Goal: Task Accomplishment & Management: Manage account settings

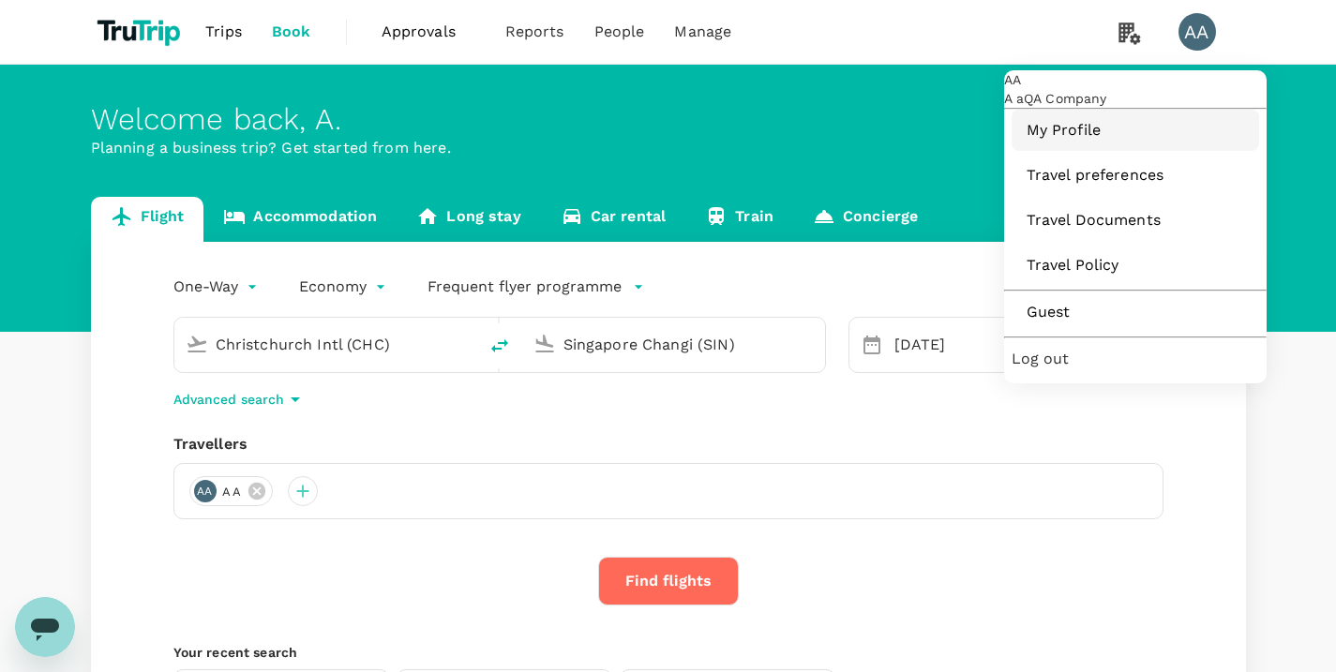
click at [1133, 142] on span "My Profile" at bounding box center [1134, 130] width 217 height 22
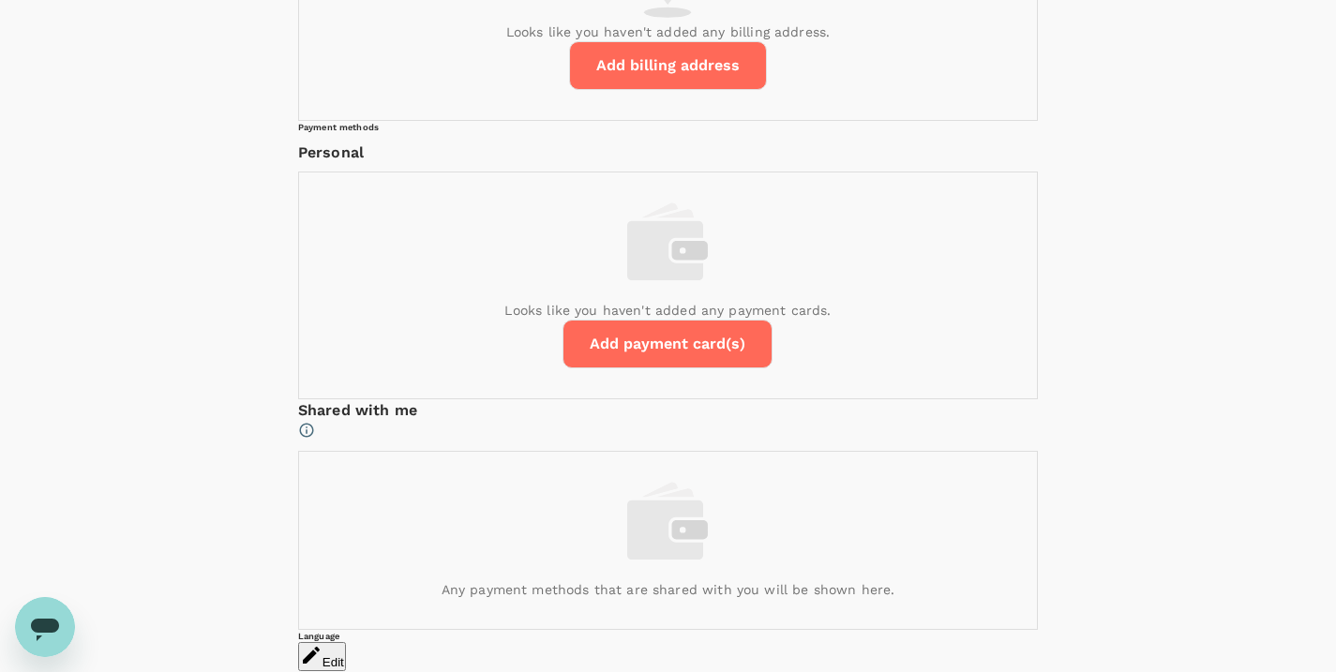
scroll to position [737, 0]
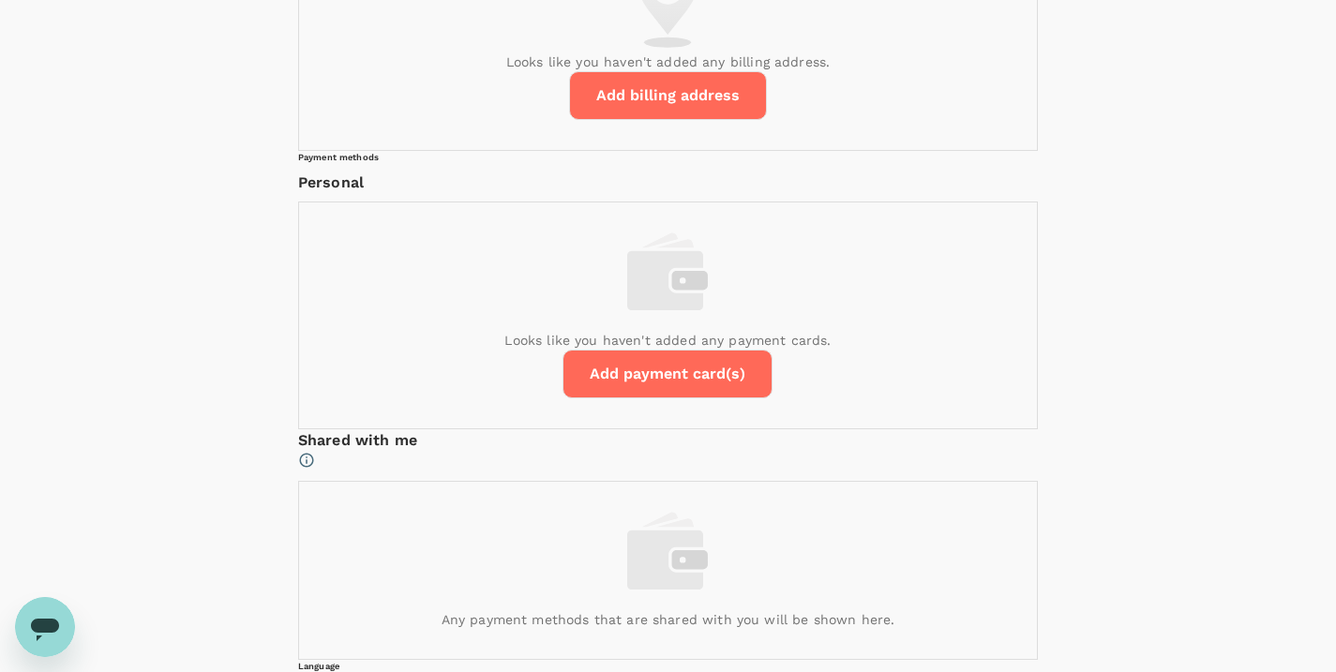
click at [681, 120] on button "Add billing address" at bounding box center [668, 95] width 198 height 49
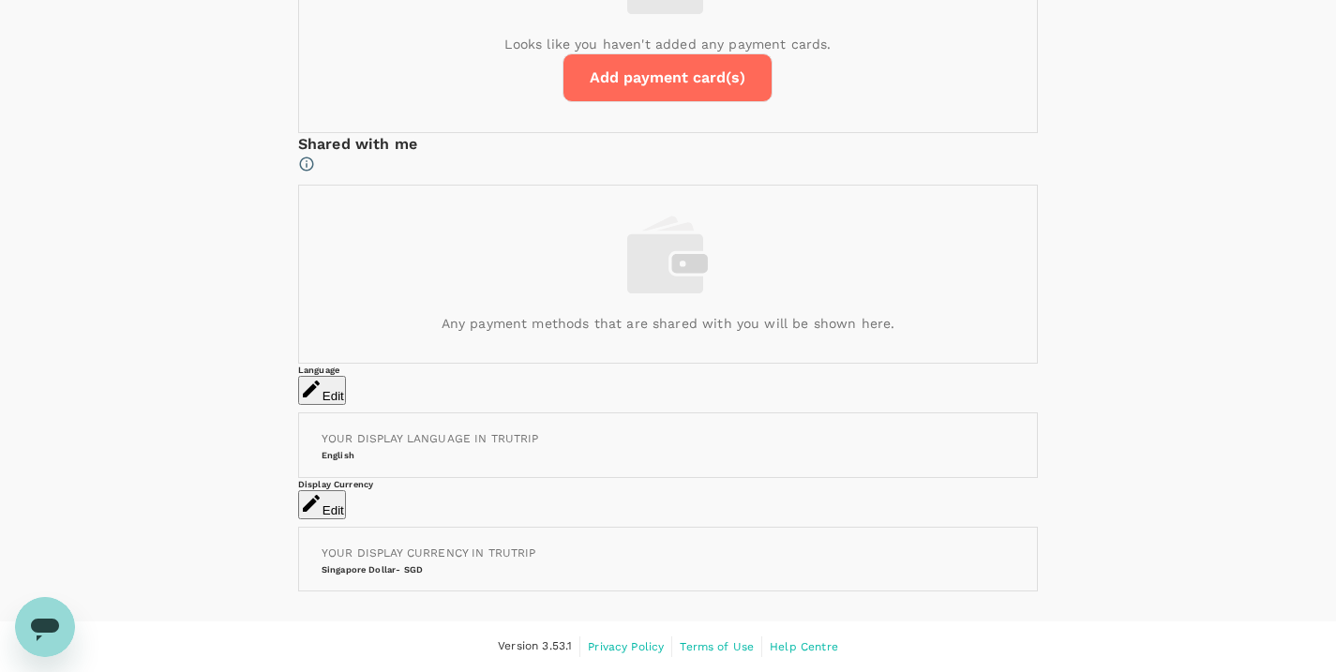
scroll to position [1414, 0]
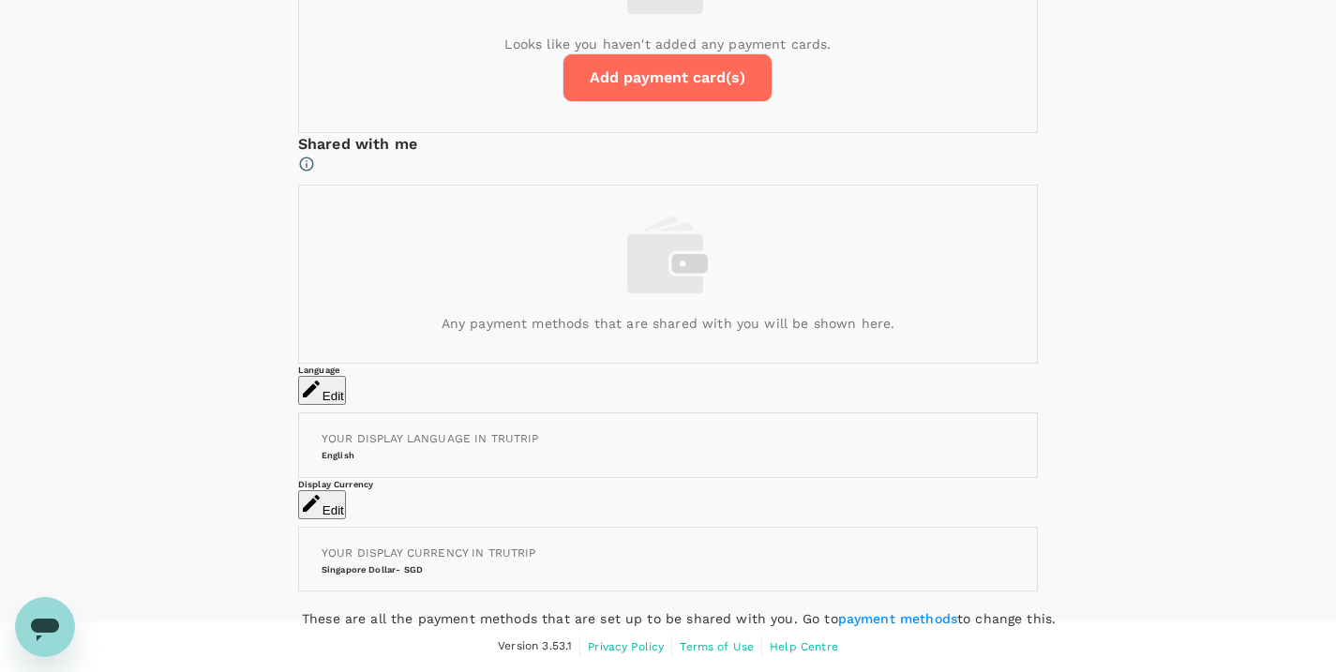
click at [315, 172] on icon at bounding box center [306, 164] width 17 height 17
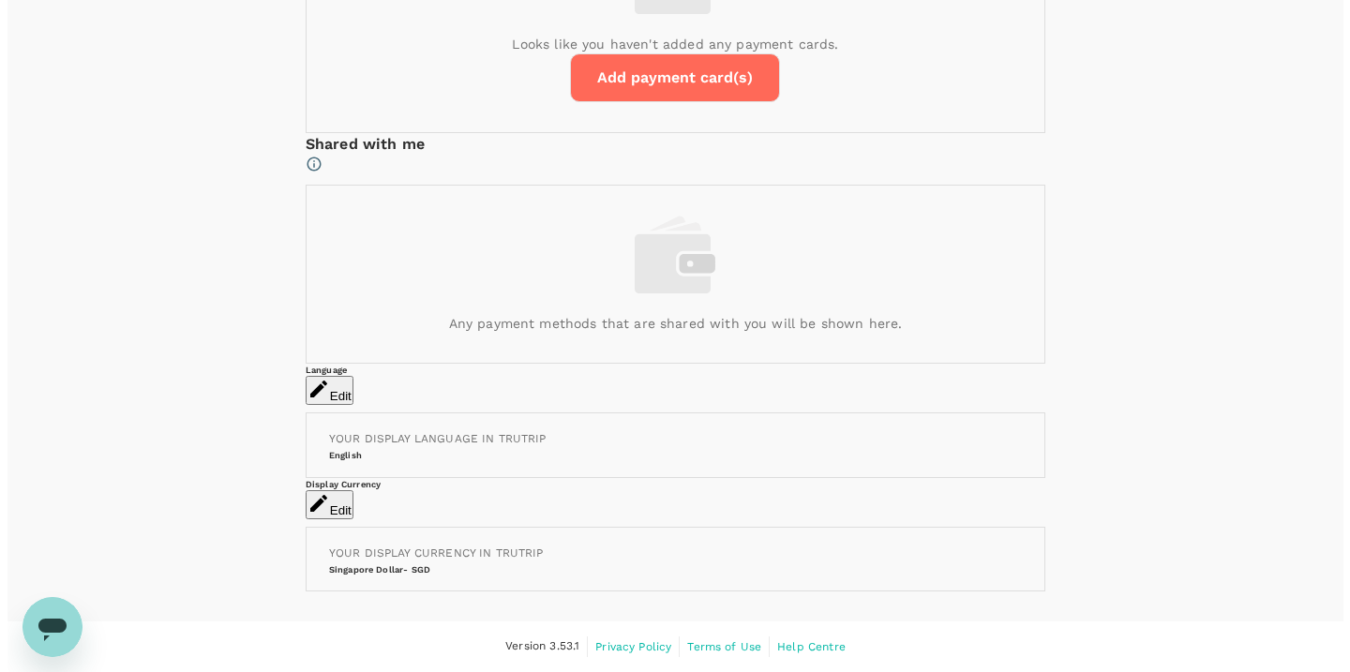
scroll to position [1052, 0]
click at [694, 132] on div "Looks like you haven't added any payment cards. Add payment card(s)" at bounding box center [668, 19] width 738 height 226
click at [709, 102] on button "Add payment card(s)" at bounding box center [667, 77] width 210 height 49
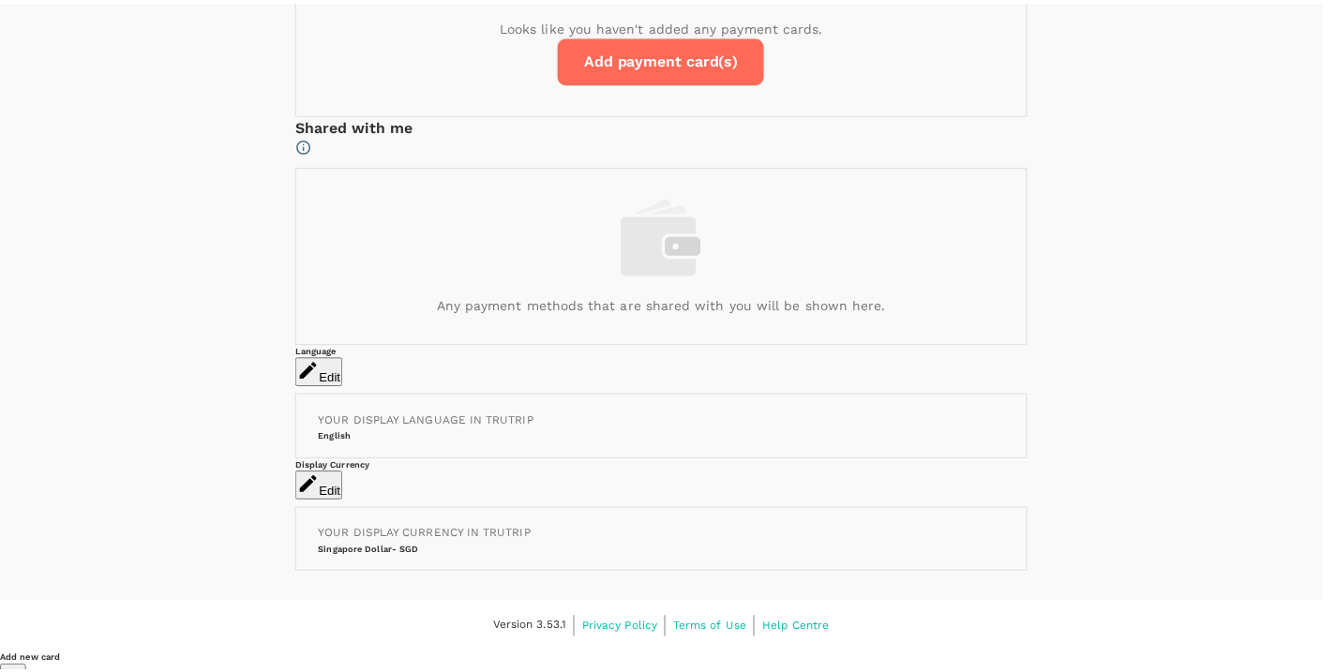
scroll to position [0, 0]
click at [24, 668] on icon "close" at bounding box center [13, 679] width 22 height 22
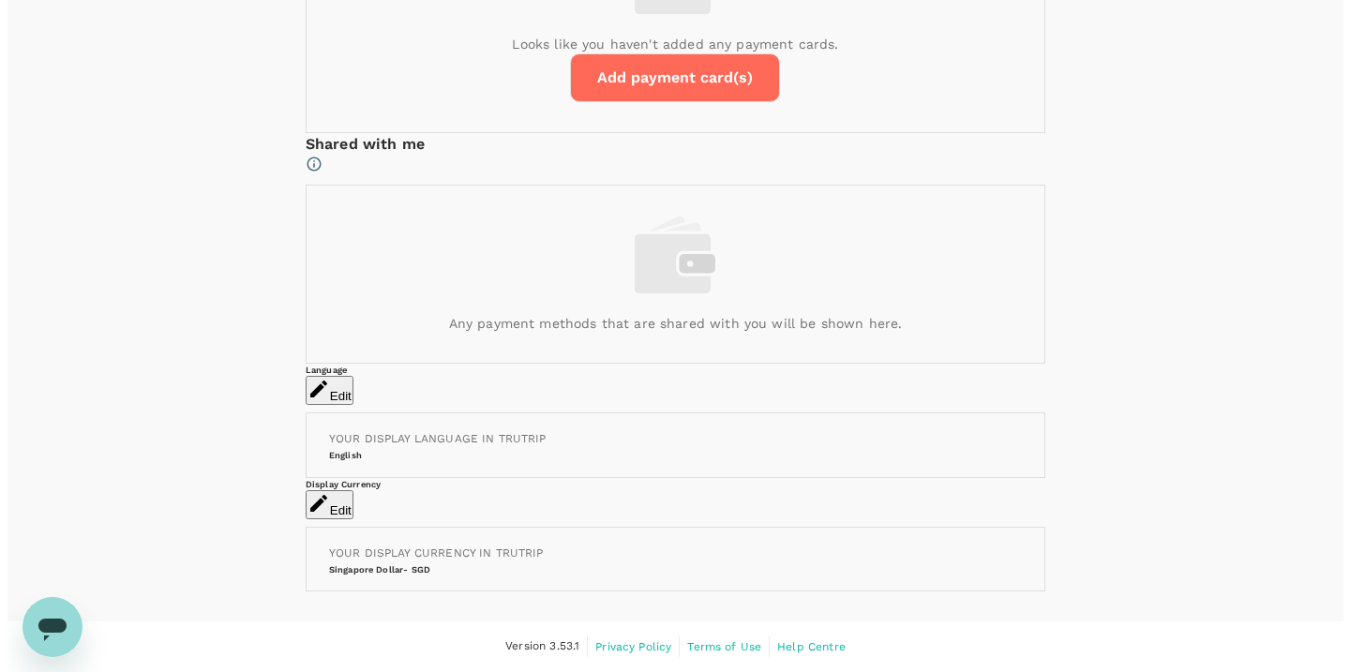
scroll to position [1640, 0]
click at [346, 376] on button "Edit" at bounding box center [322, 390] width 48 height 29
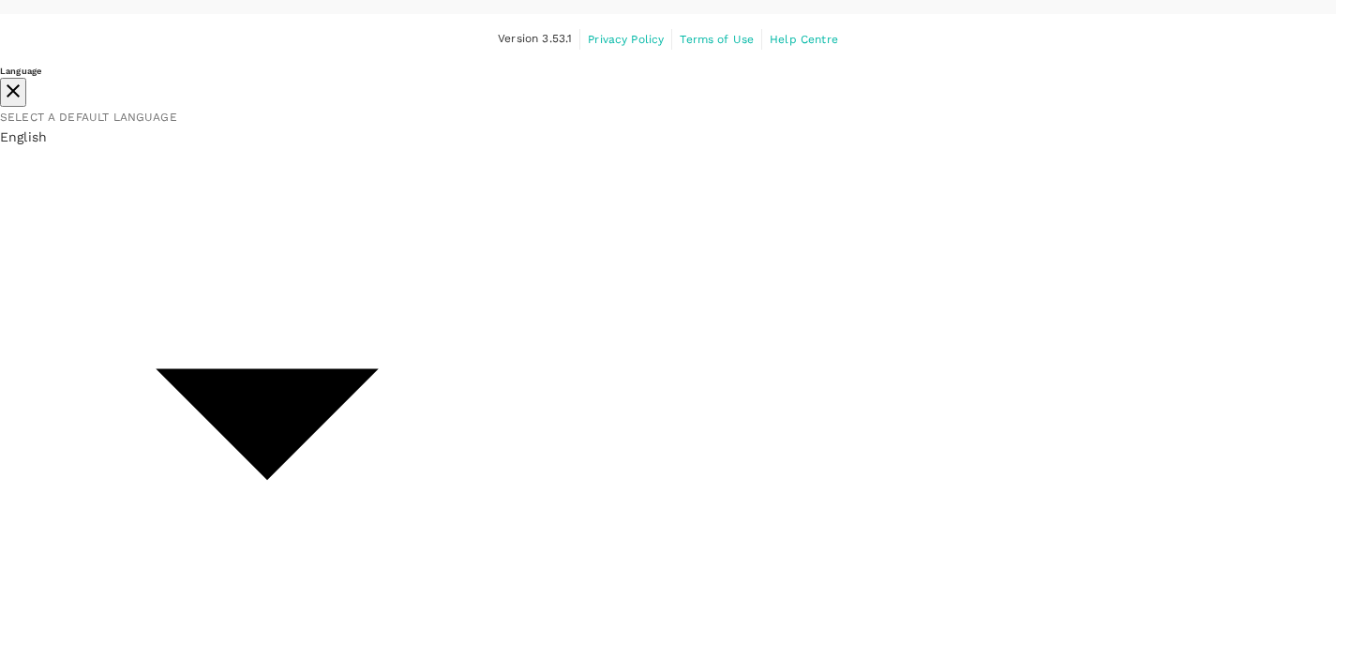
click at [177, 111] on span "Select a default language" at bounding box center [88, 117] width 177 height 13
type input "id-ID"
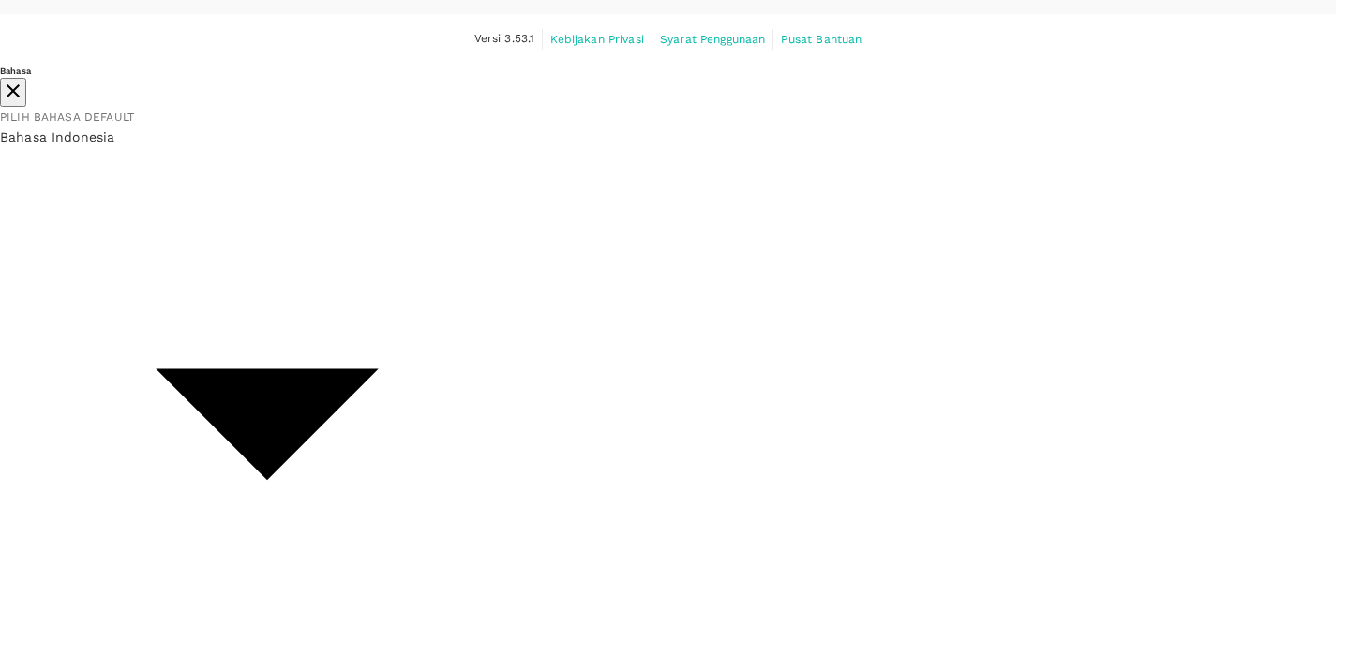
scroll to position [1648, 0]
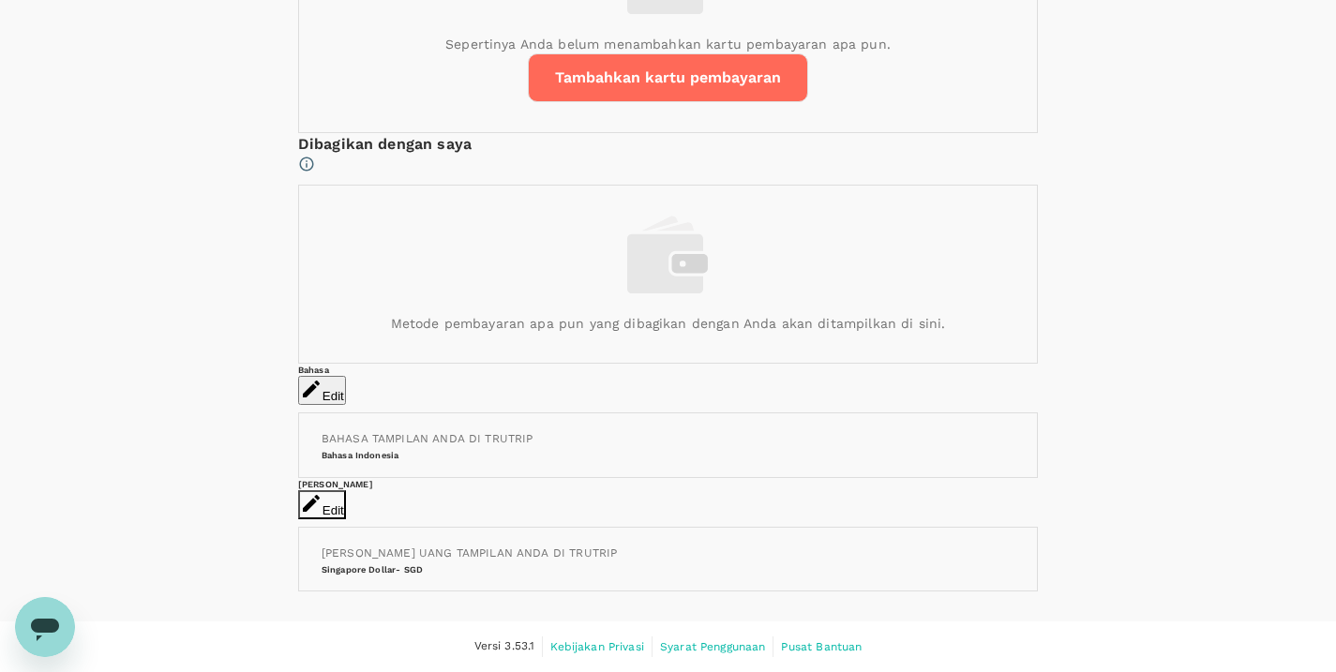
click at [346, 490] on button "Edit" at bounding box center [322, 504] width 48 height 29
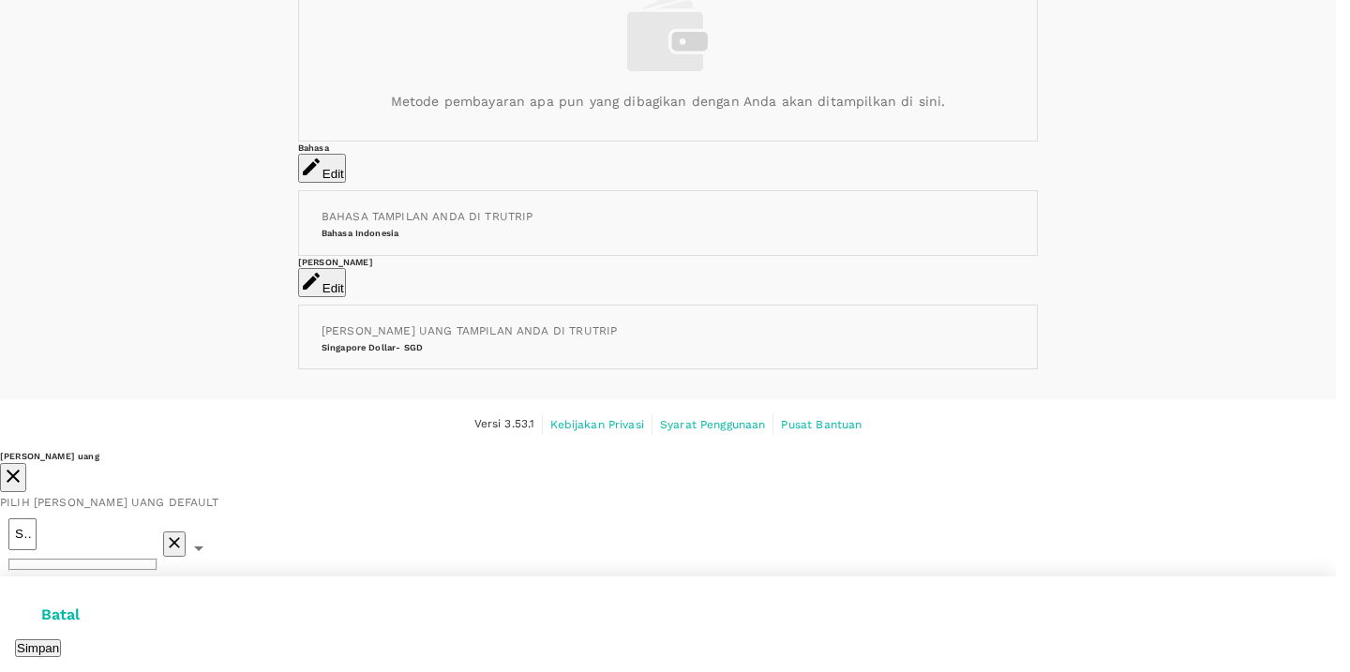
click at [37, 518] on input "SGD $ - Singapore Dollar" at bounding box center [22, 534] width 28 height 32
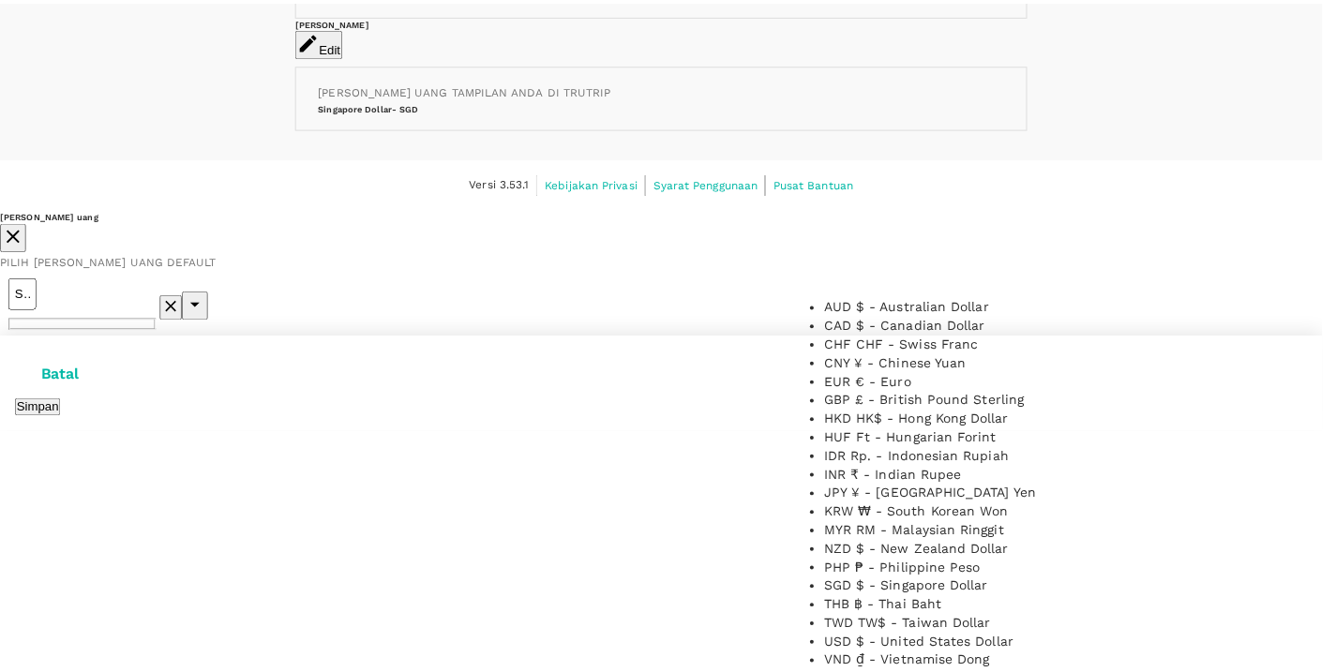
scroll to position [278, 0]
click at [1007, 447] on li "IDR Rp. - Indonesian Rupiah" at bounding box center [972, 456] width 281 height 19
type input "IDR Rp. - Indonesian Rupiah"
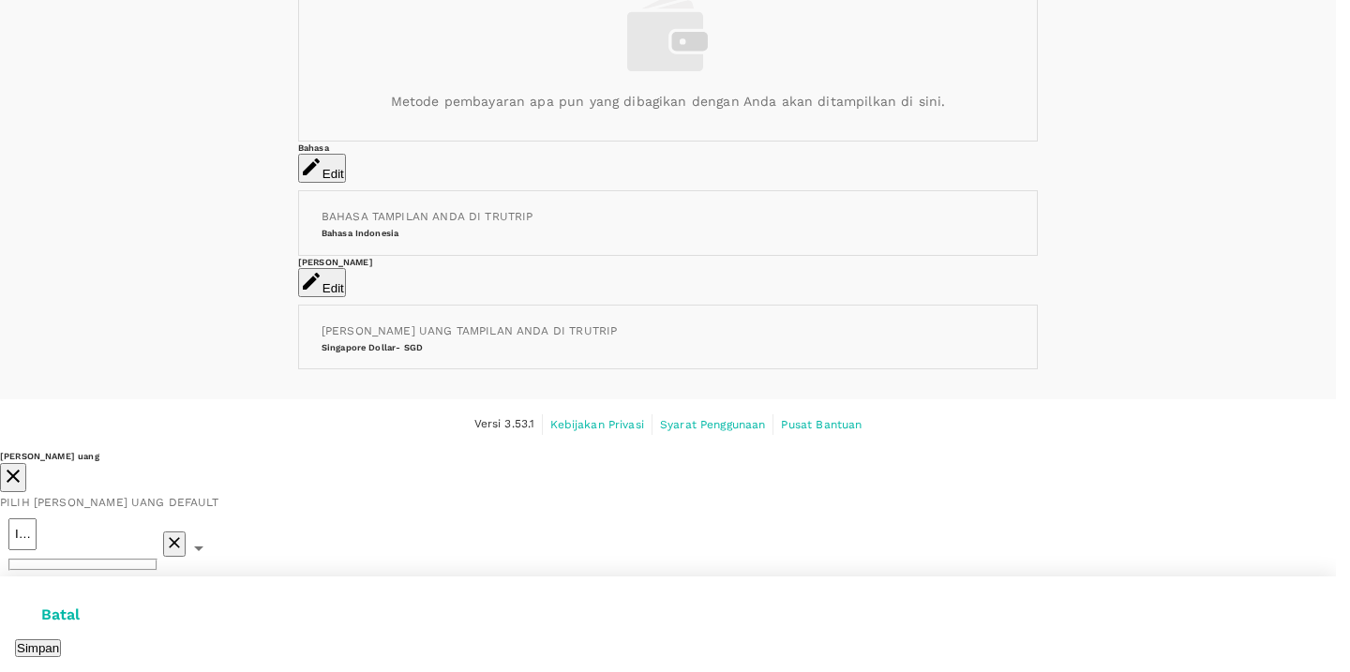
click at [24, 465] on icon "close" at bounding box center [13, 476] width 22 height 22
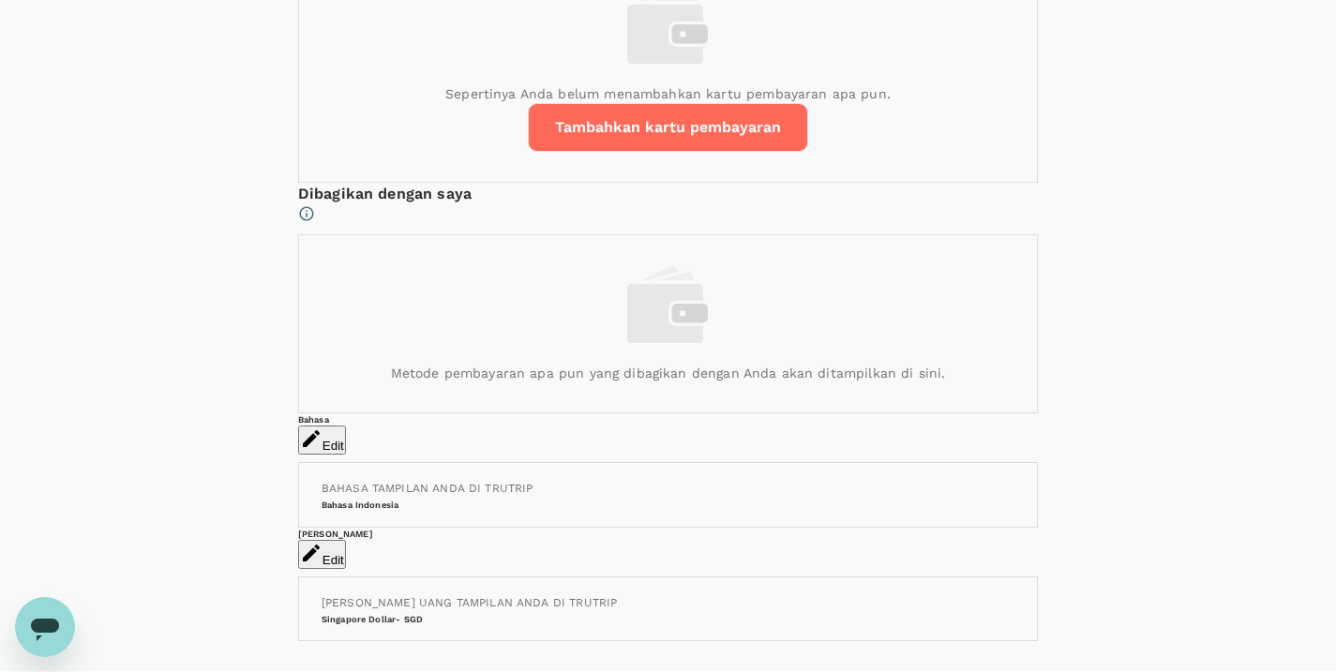
scroll to position [780, 0]
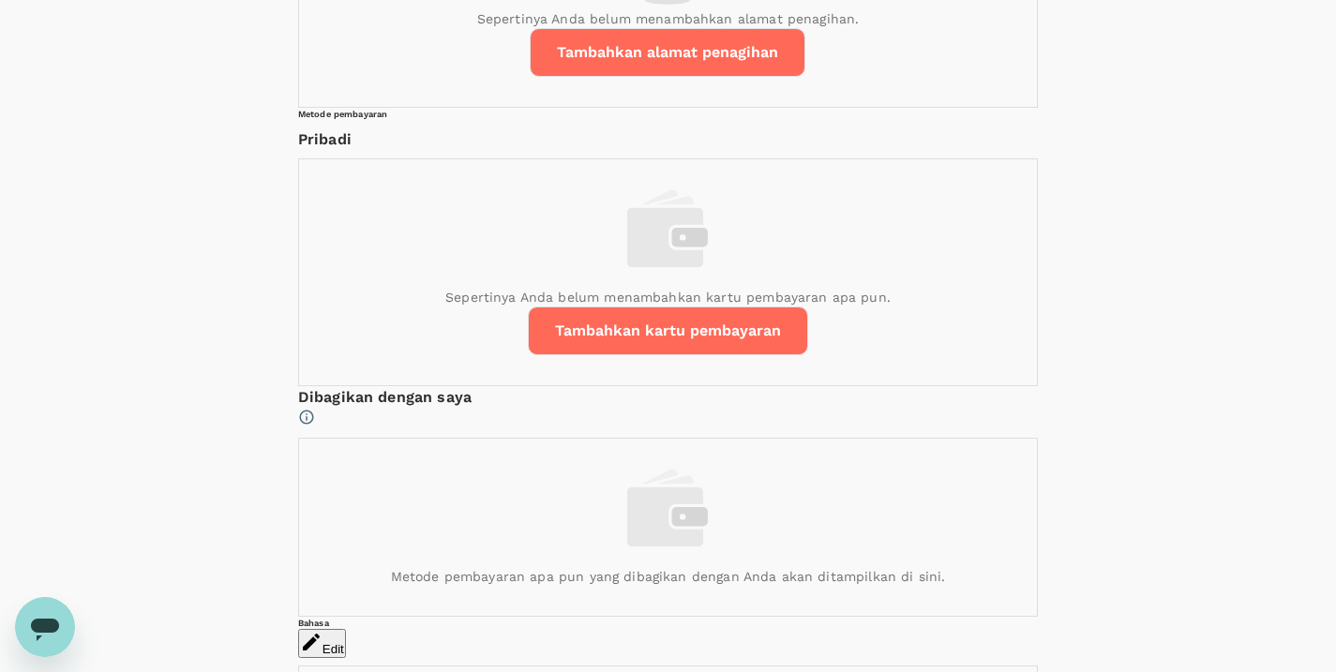
click at [728, 77] on button "Tambahkan alamat penagihan" at bounding box center [668, 52] width 276 height 49
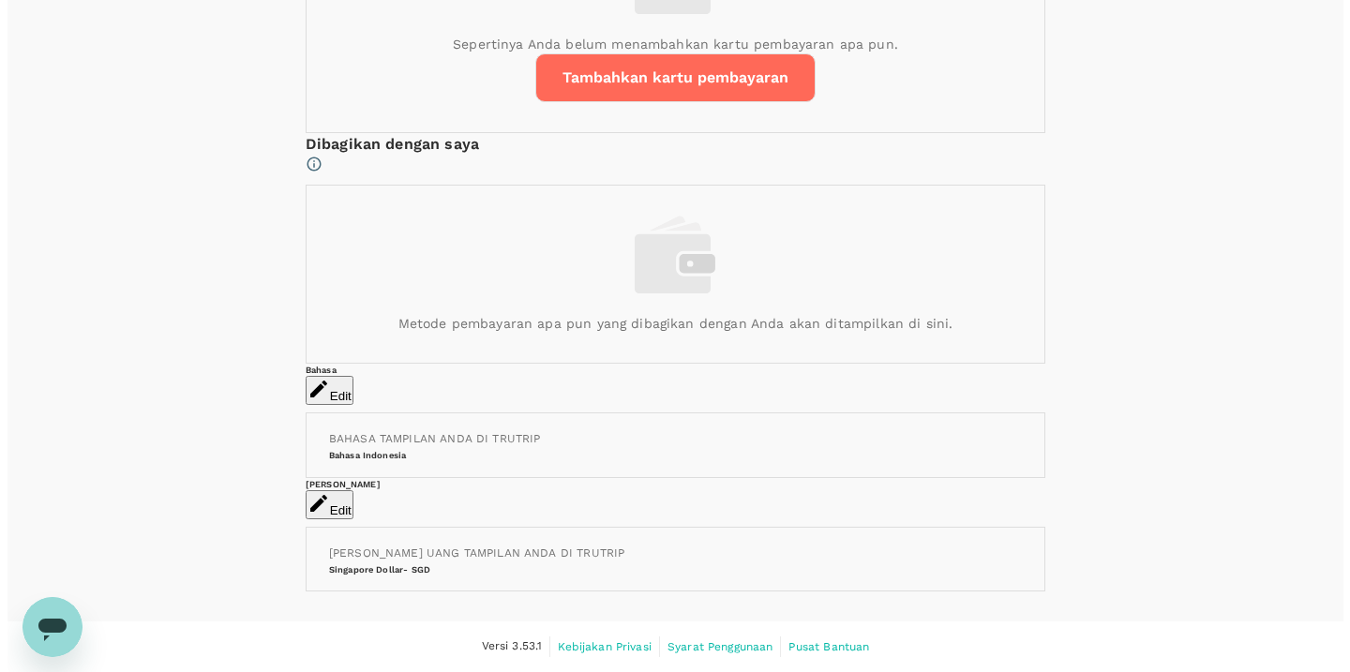
scroll to position [1648, 0]
click at [545, 449] on h6 "Bahasa Indonesia" at bounding box center [668, 455] width 693 height 12
click at [346, 376] on button "Edit" at bounding box center [322, 390] width 48 height 29
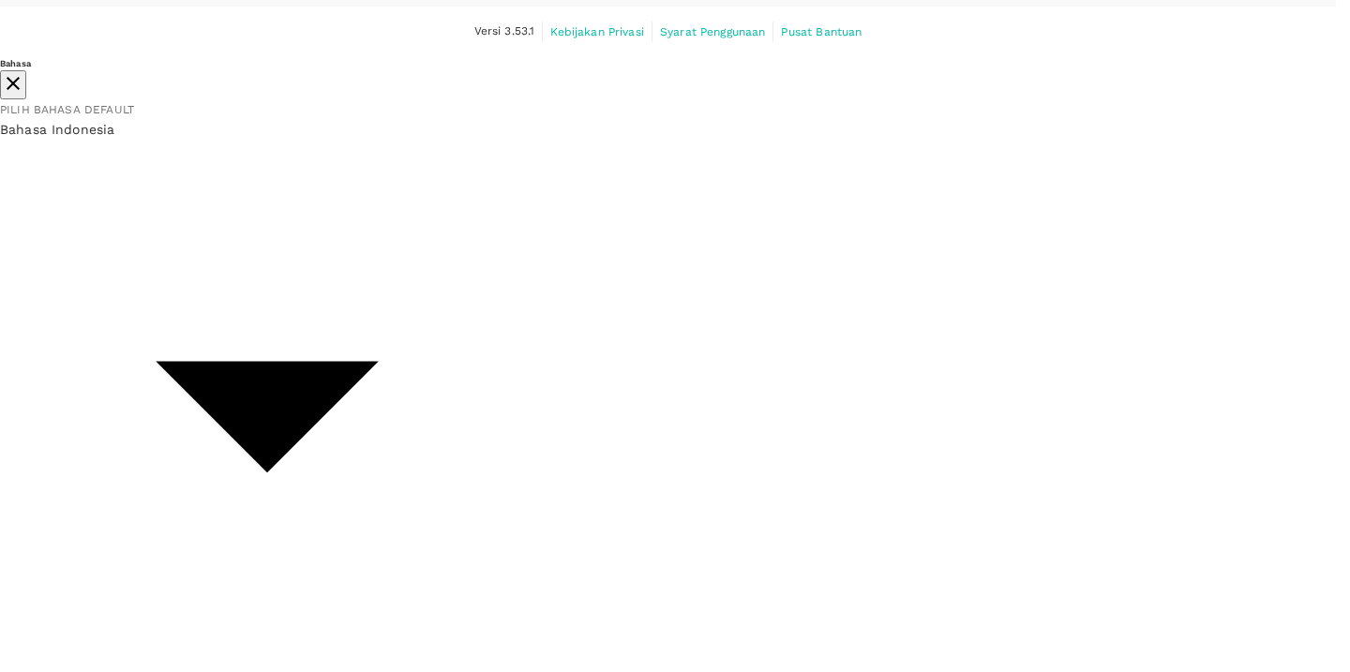
type input "en-US"
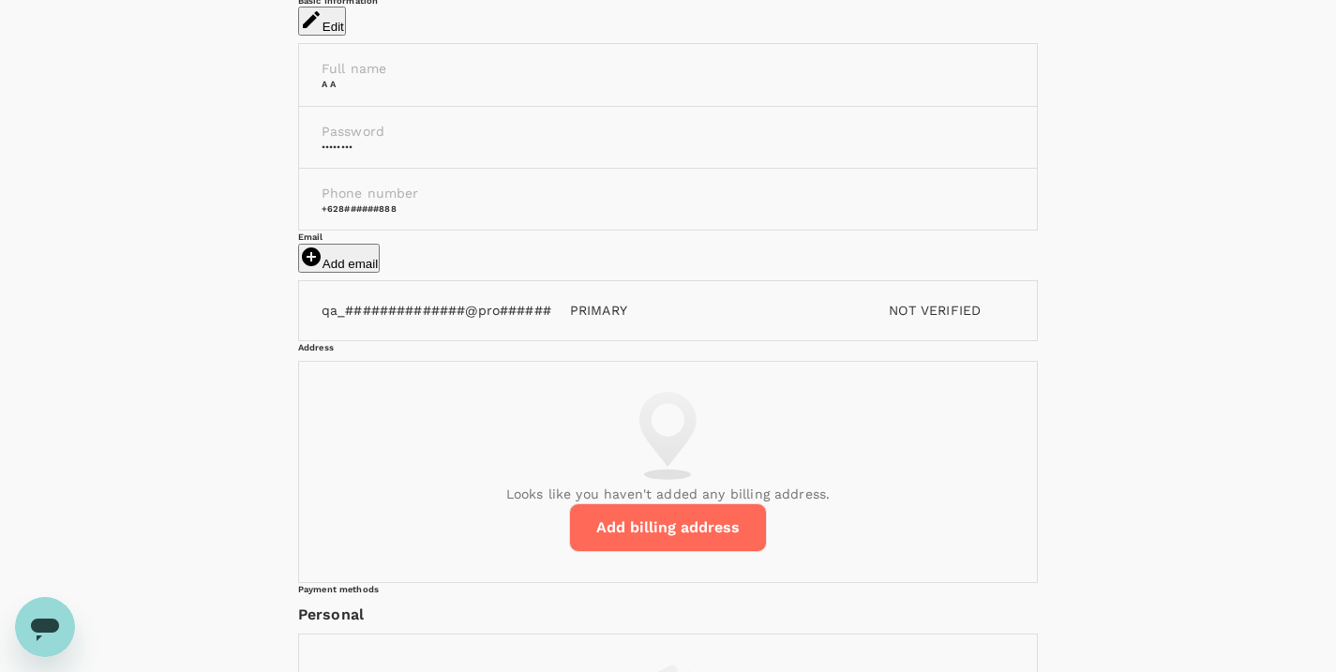
scroll to position [0, 0]
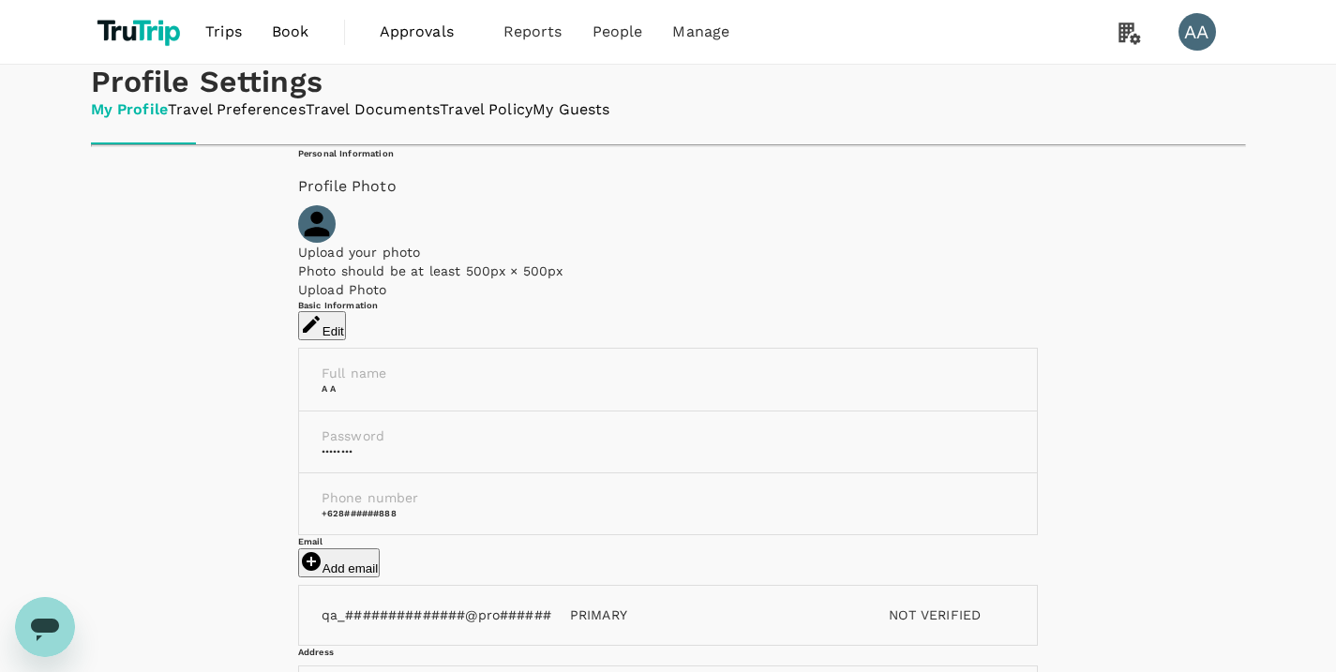
click at [306, 121] on link "Travel Preferences" at bounding box center [237, 110] width 138 height 22
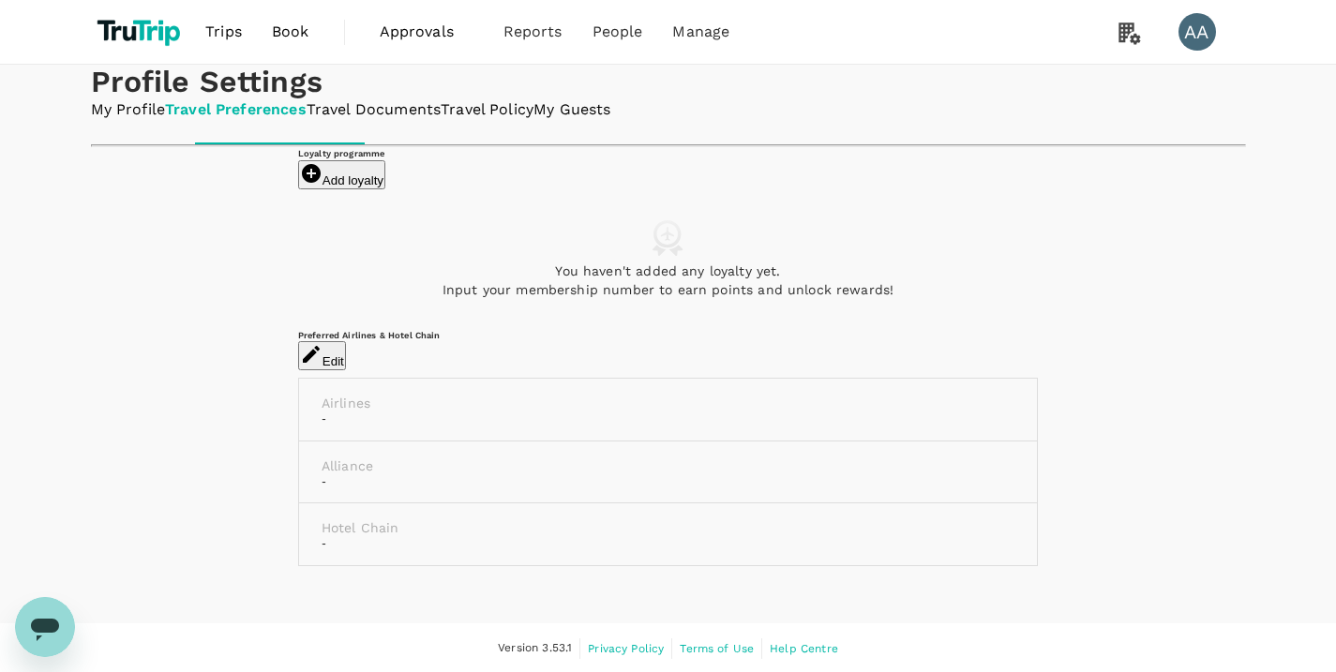
click at [157, 121] on link "My Profile" at bounding box center [128, 110] width 75 height 22
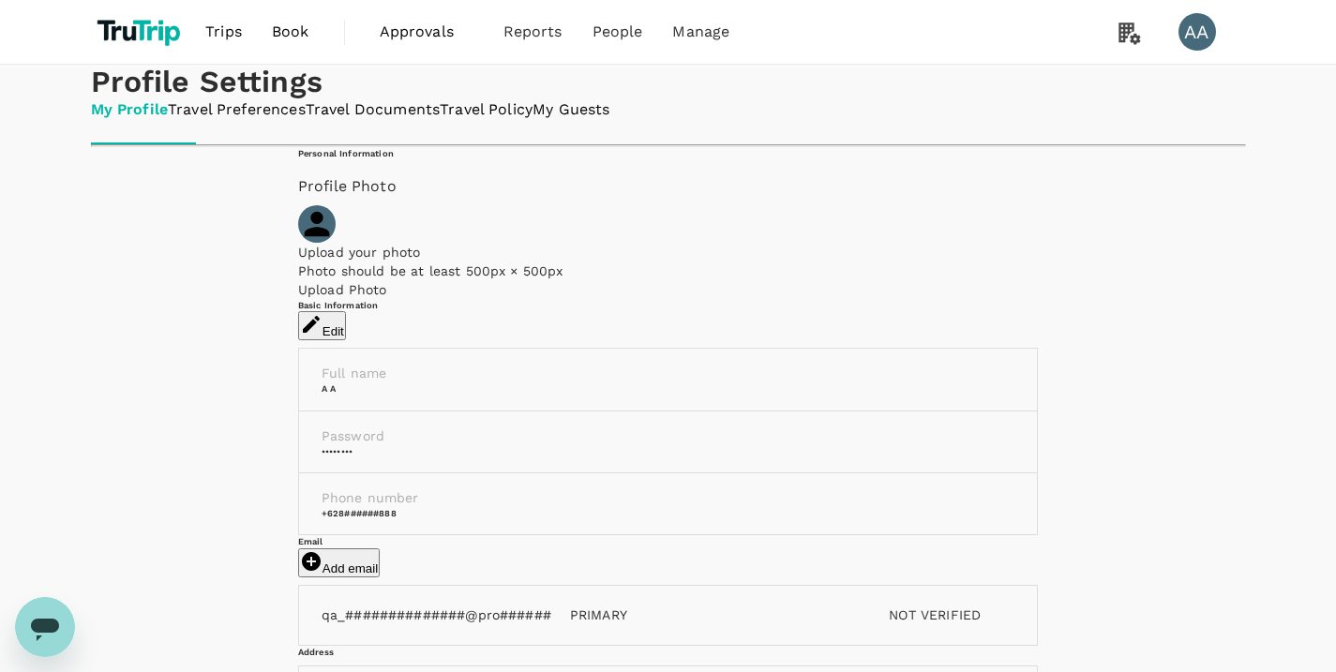
click at [306, 121] on link "Travel Preferences" at bounding box center [237, 110] width 138 height 22
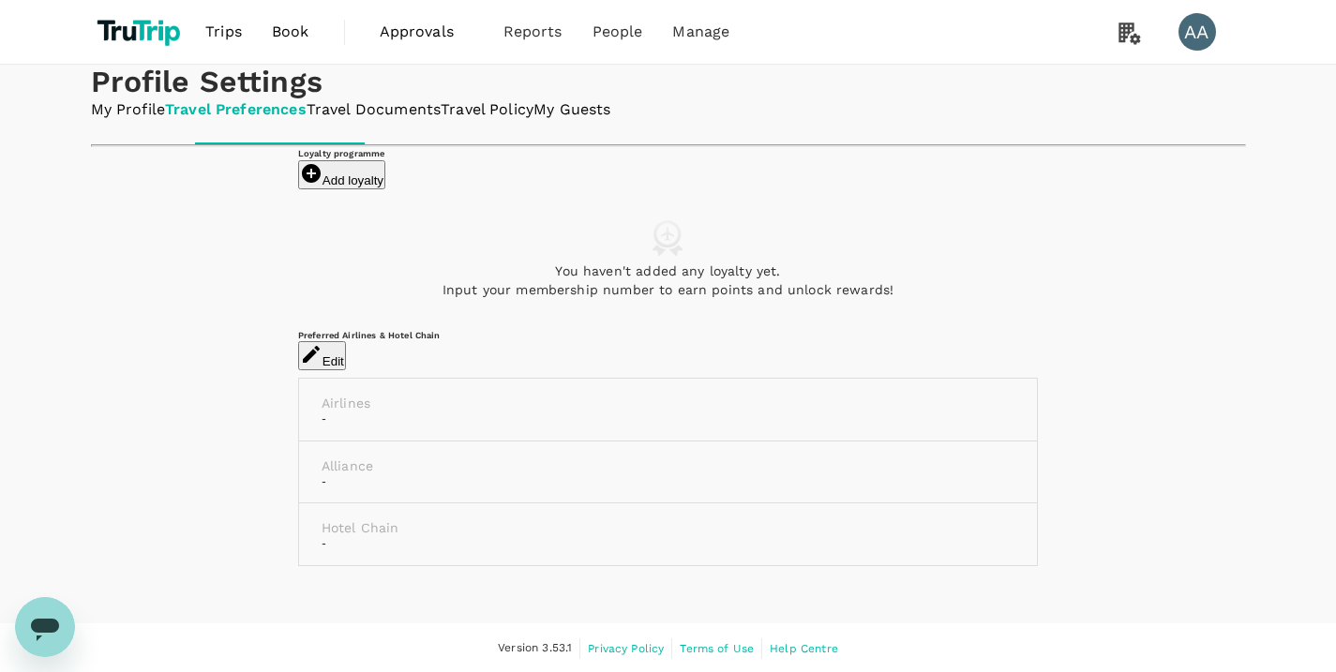
click at [441, 121] on link "Travel Documents" at bounding box center [374, 110] width 134 height 22
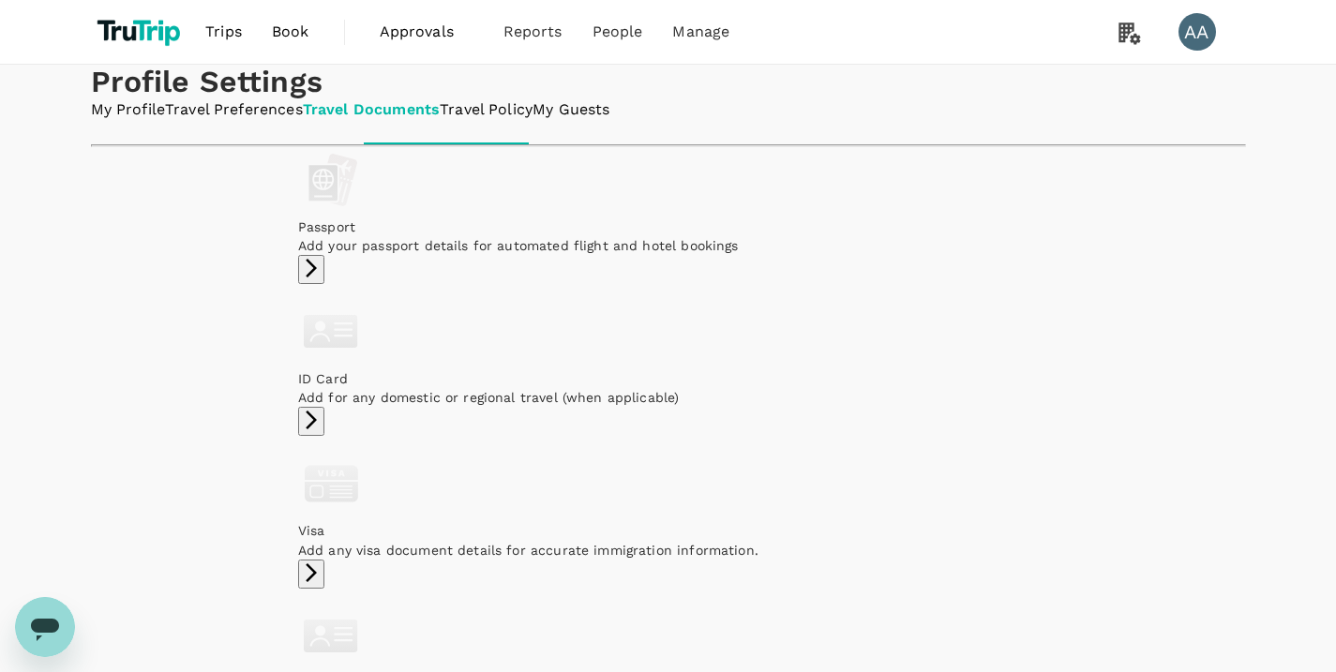
click at [144, 121] on link "My Profile" at bounding box center [128, 110] width 75 height 22
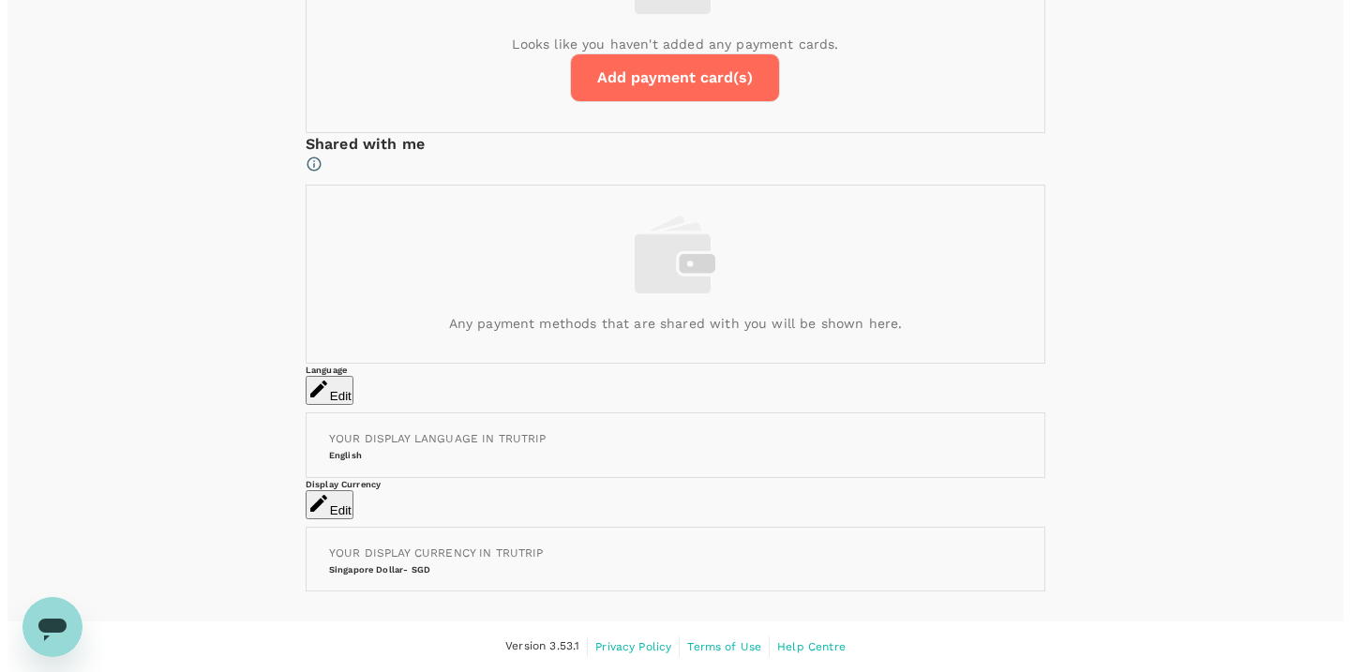
scroll to position [1206, 0]
click at [665, 102] on button "Add payment card(s)" at bounding box center [667, 77] width 210 height 49
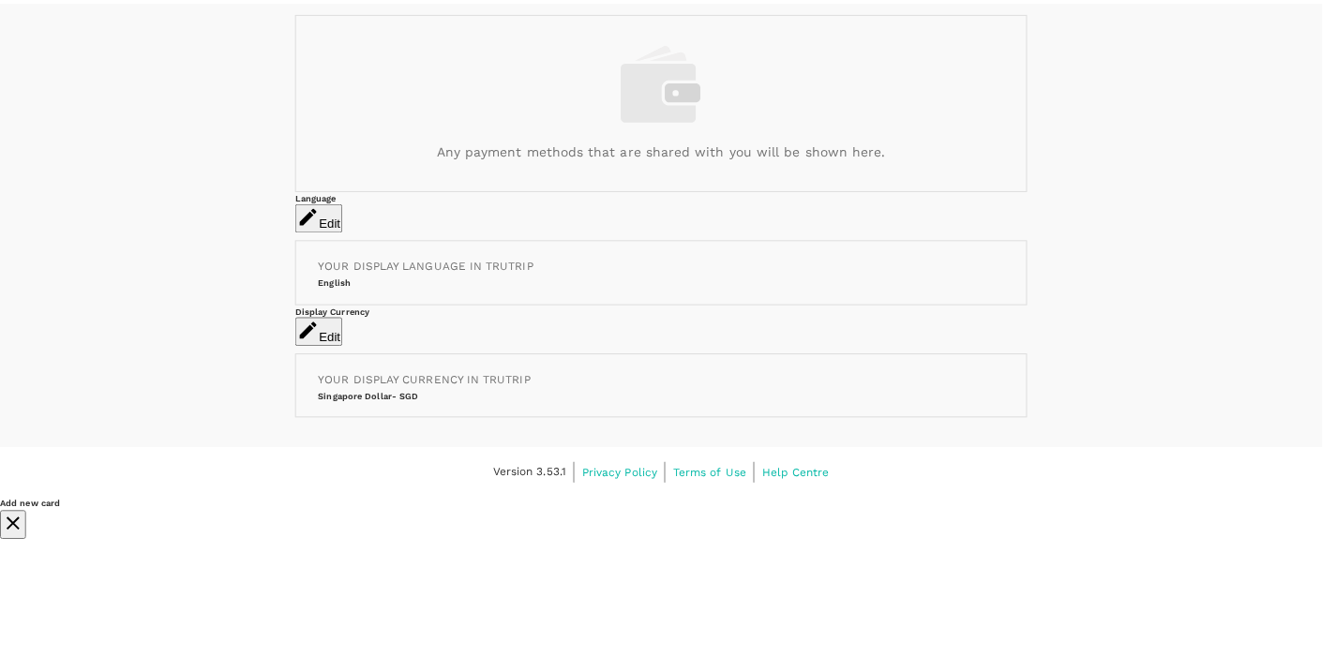
scroll to position [0, 0]
click at [24, 514] on icon "close" at bounding box center [13, 525] width 22 height 22
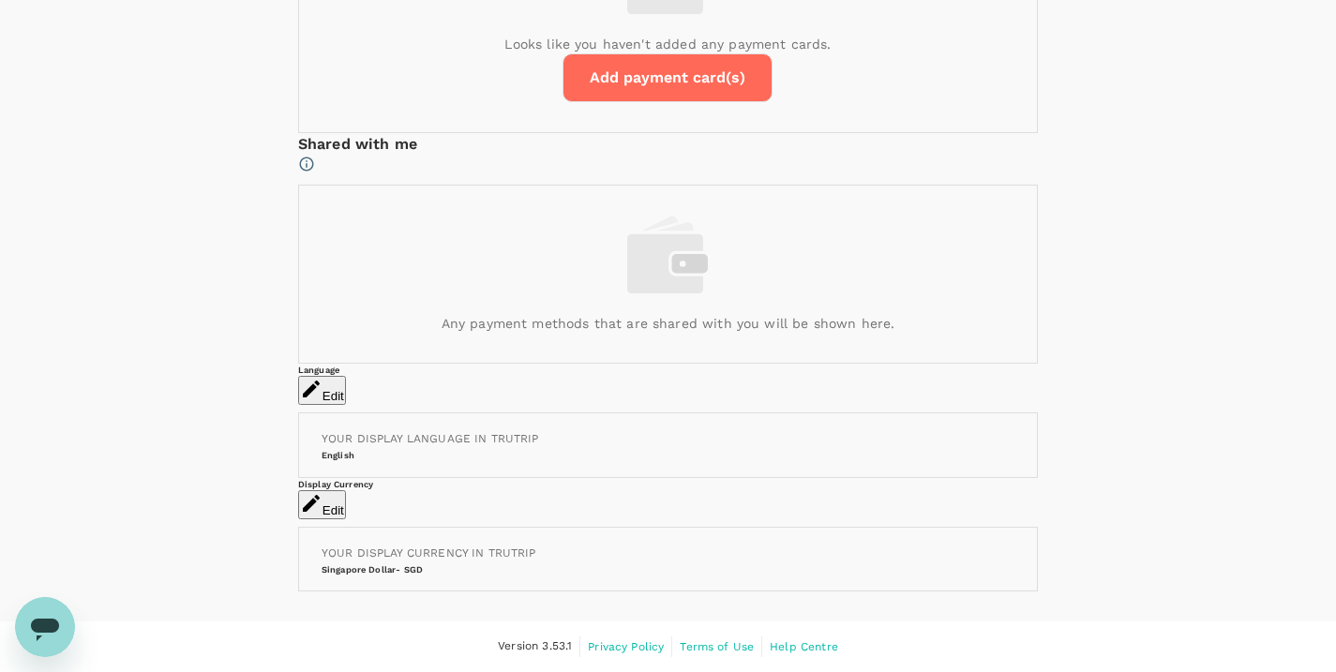
scroll to position [1509, 0]
click at [590, 318] on p "Any payment methods that are shared with you will be shown here." at bounding box center [669, 323] width 454 height 19
drag, startPoint x: 904, startPoint y: 321, endPoint x: 522, endPoint y: 284, distance: 383.3
click at [522, 284] on div "Any payment methods that are shared with you will be shown here." at bounding box center [668, 274] width 738 height 177
click at [786, 266] on div "Any payment methods that are shared with you will be shown here." at bounding box center [668, 274] width 738 height 177
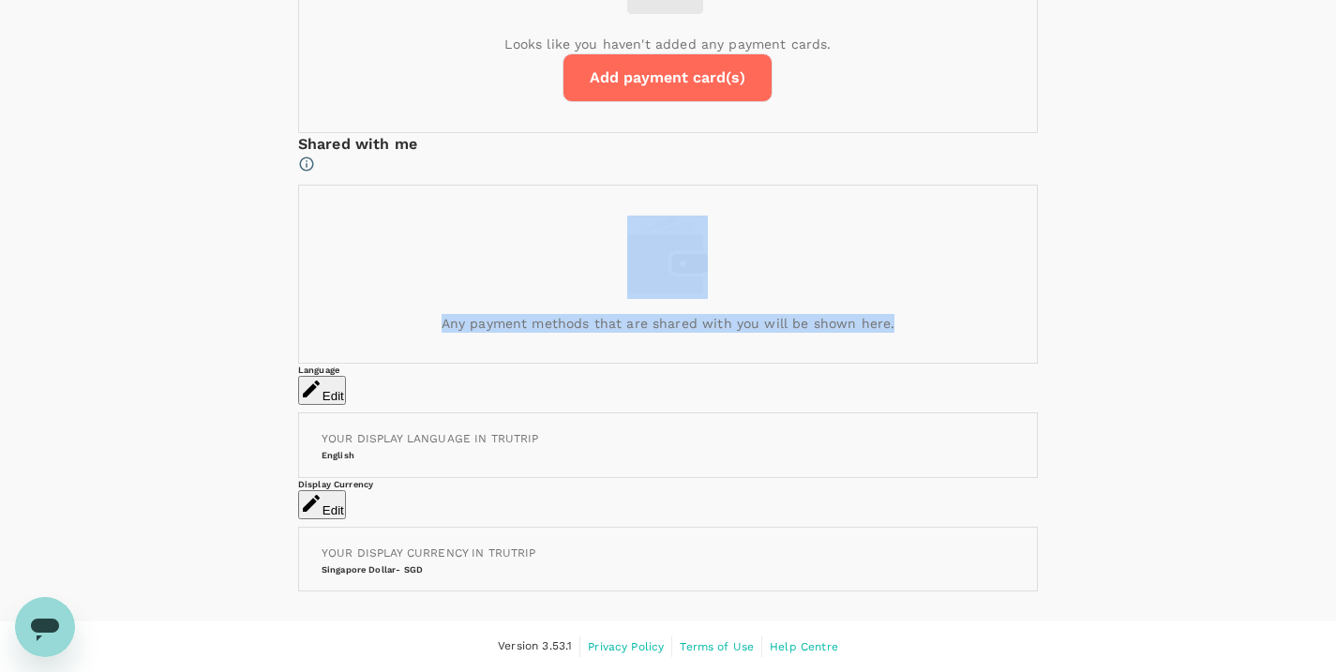
drag, startPoint x: 963, startPoint y: 316, endPoint x: 558, endPoint y: 228, distance: 414.4
click at [558, 228] on div "Any payment methods that are shared with you will be shown here." at bounding box center [668, 274] width 738 height 177
click at [938, 296] on div "Any payment methods that are shared with you will be shown here." at bounding box center [668, 274] width 738 height 177
drag, startPoint x: 957, startPoint y: 318, endPoint x: 616, endPoint y: 239, distance: 350.2
click at [616, 239] on div "Any payment methods that are shared with you will be shown here." at bounding box center [668, 274] width 738 height 177
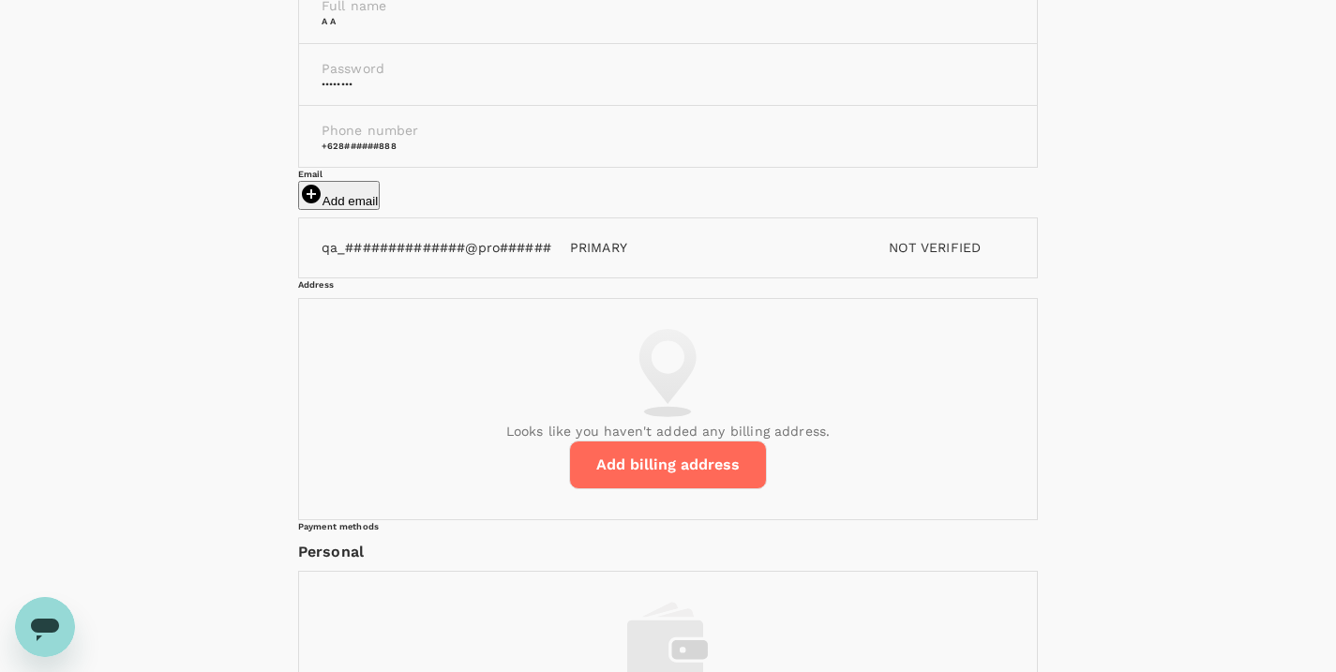
scroll to position [457, 0]
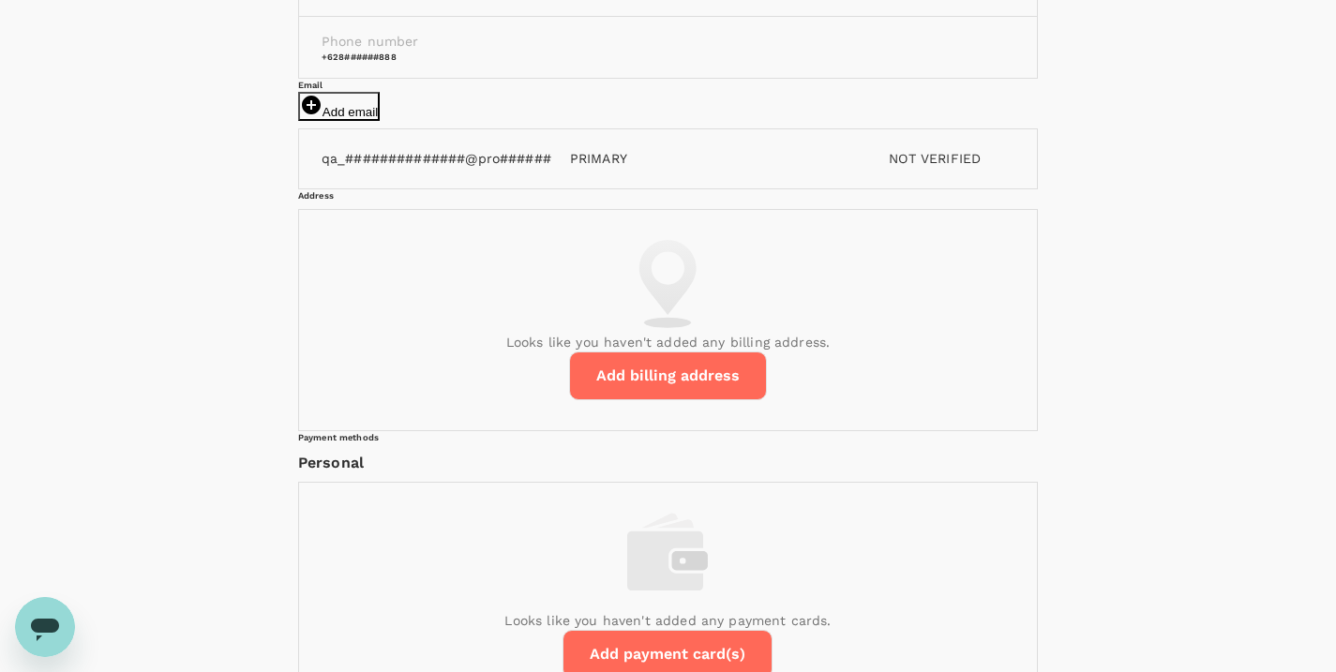
click at [380, 121] on button "Add email" at bounding box center [339, 106] width 82 height 29
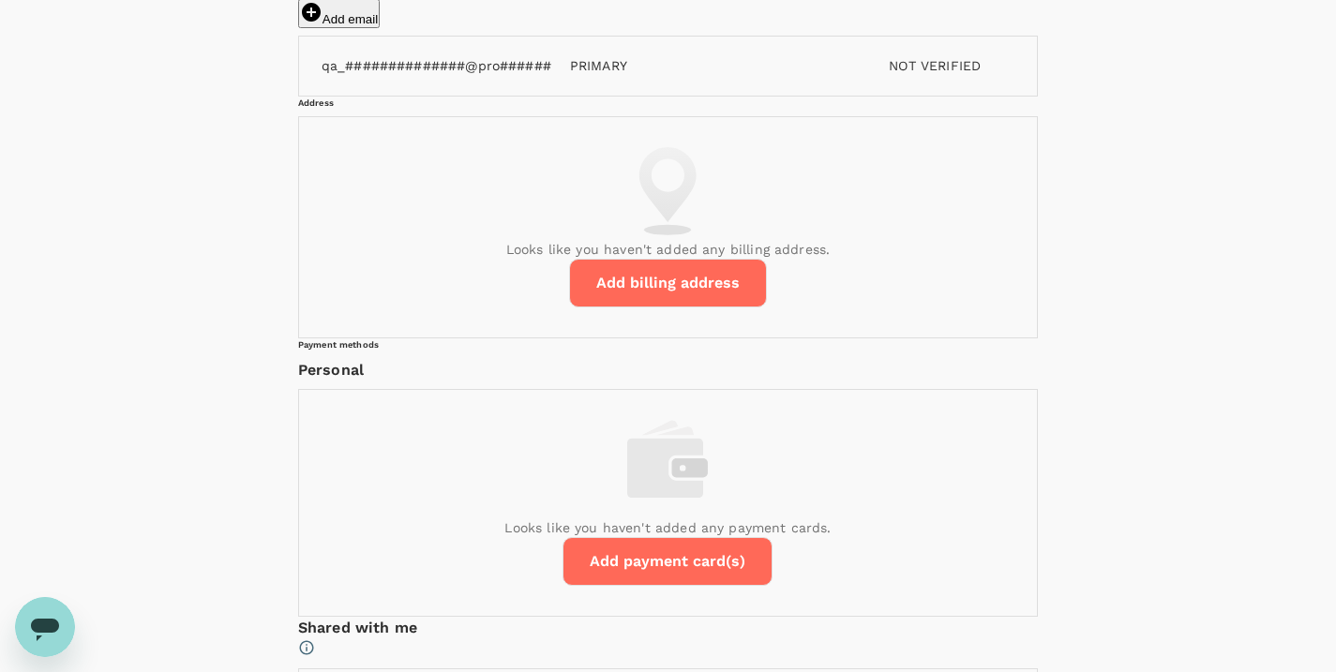
scroll to position [651, 0]
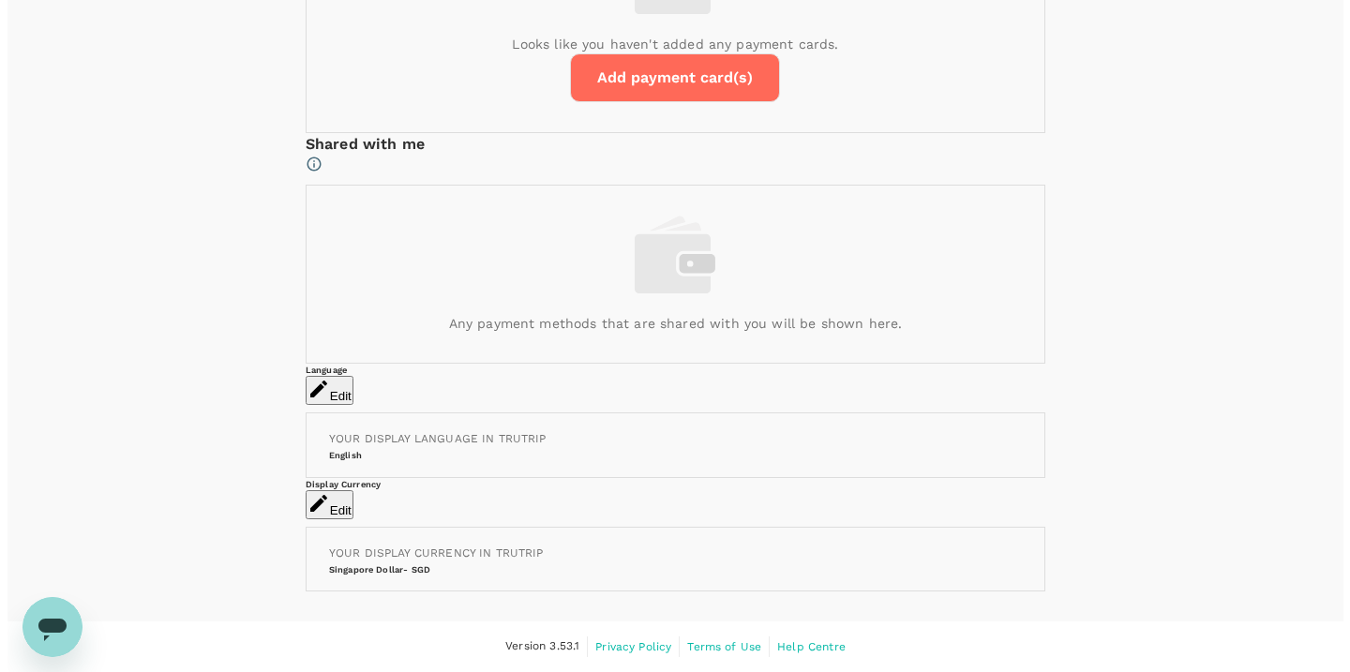
scroll to position [1104, 0]
click at [714, 102] on button "Add payment card(s)" at bounding box center [667, 77] width 210 height 49
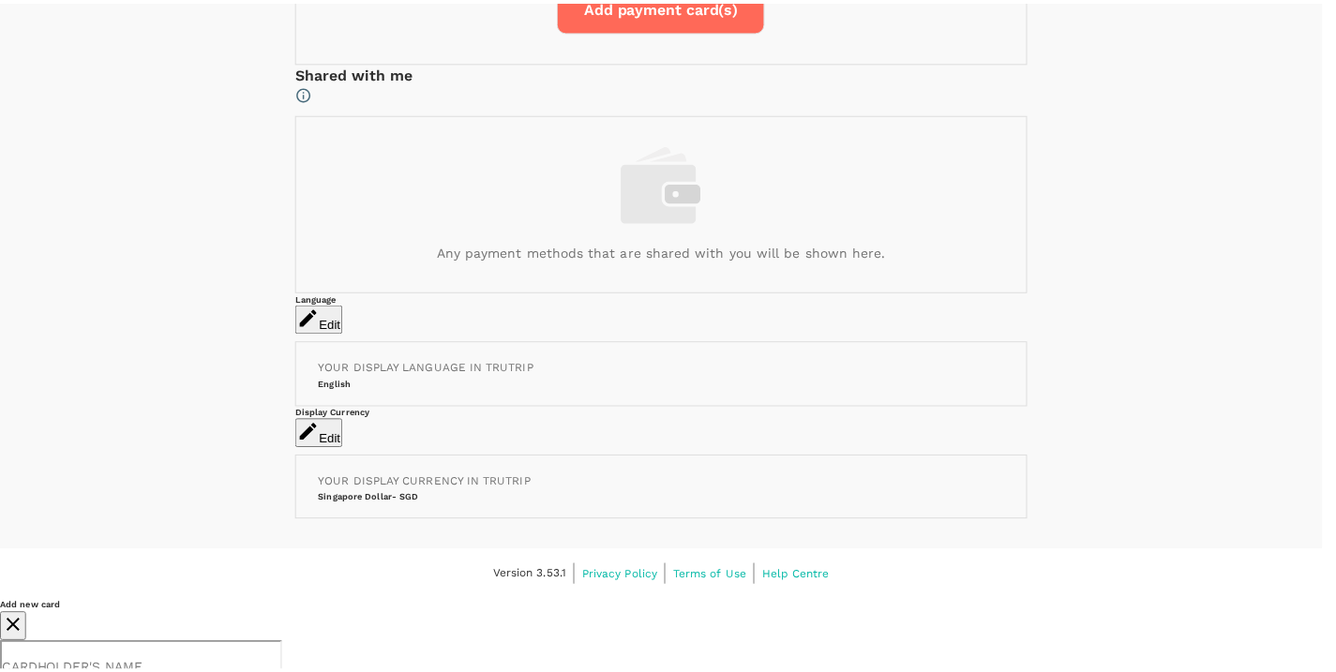
scroll to position [0, 0]
click at [26, 614] on button "close" at bounding box center [13, 628] width 26 height 29
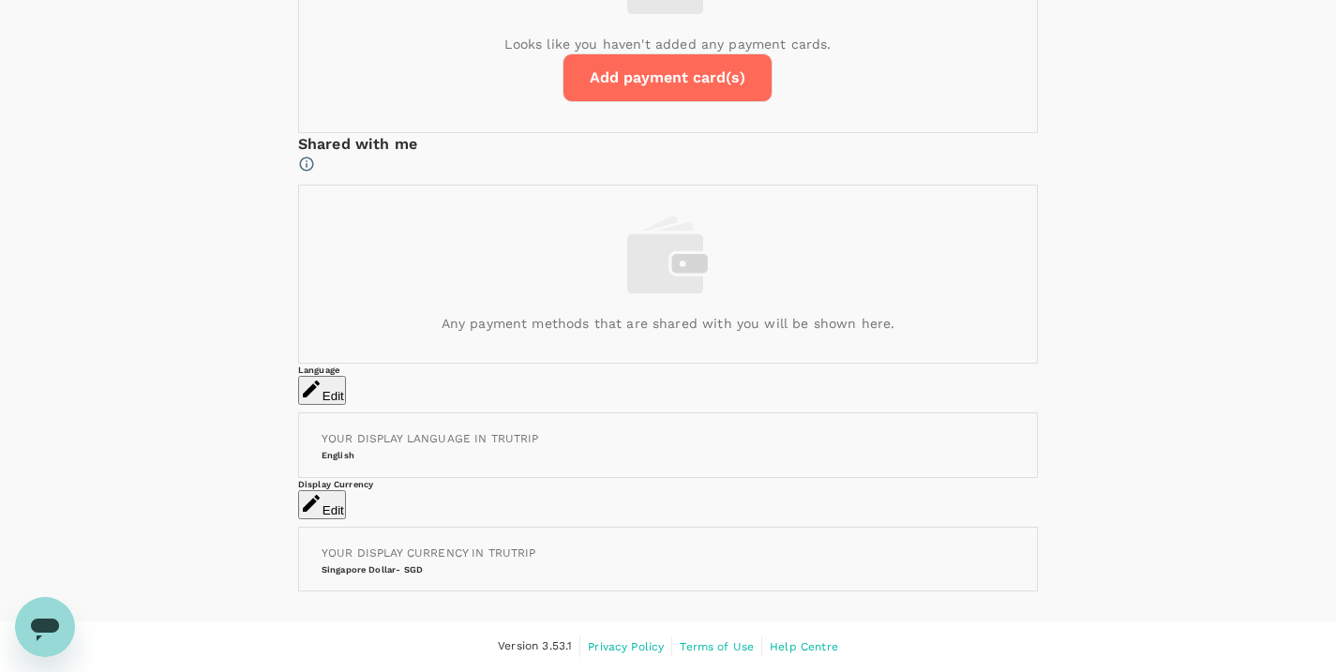
scroll to position [1640, 0]
drag, startPoint x: 972, startPoint y: 200, endPoint x: 556, endPoint y: 112, distance: 425.2
click at [556, 186] on div "Any payment methods that are shared with you will be shown here." at bounding box center [668, 274] width 738 height 177
click at [346, 376] on button "Edit" at bounding box center [322, 390] width 48 height 29
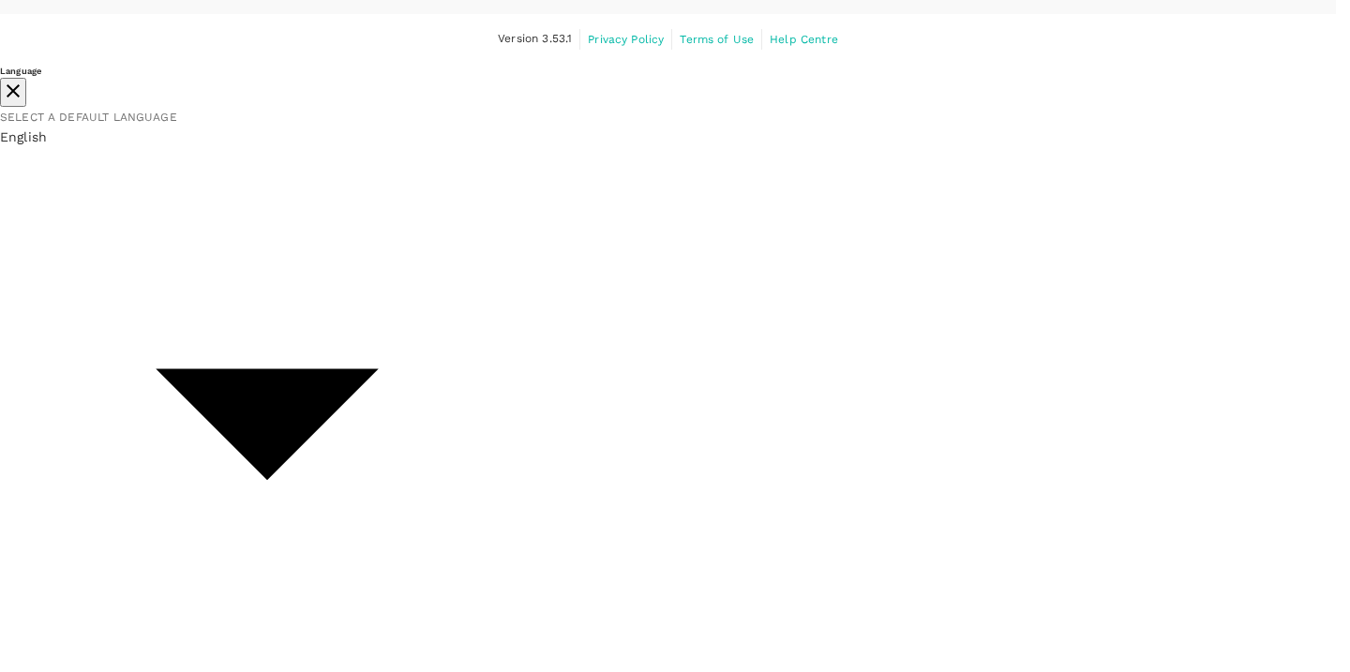
click at [20, 84] on icon "close" at bounding box center [13, 90] width 13 height 13
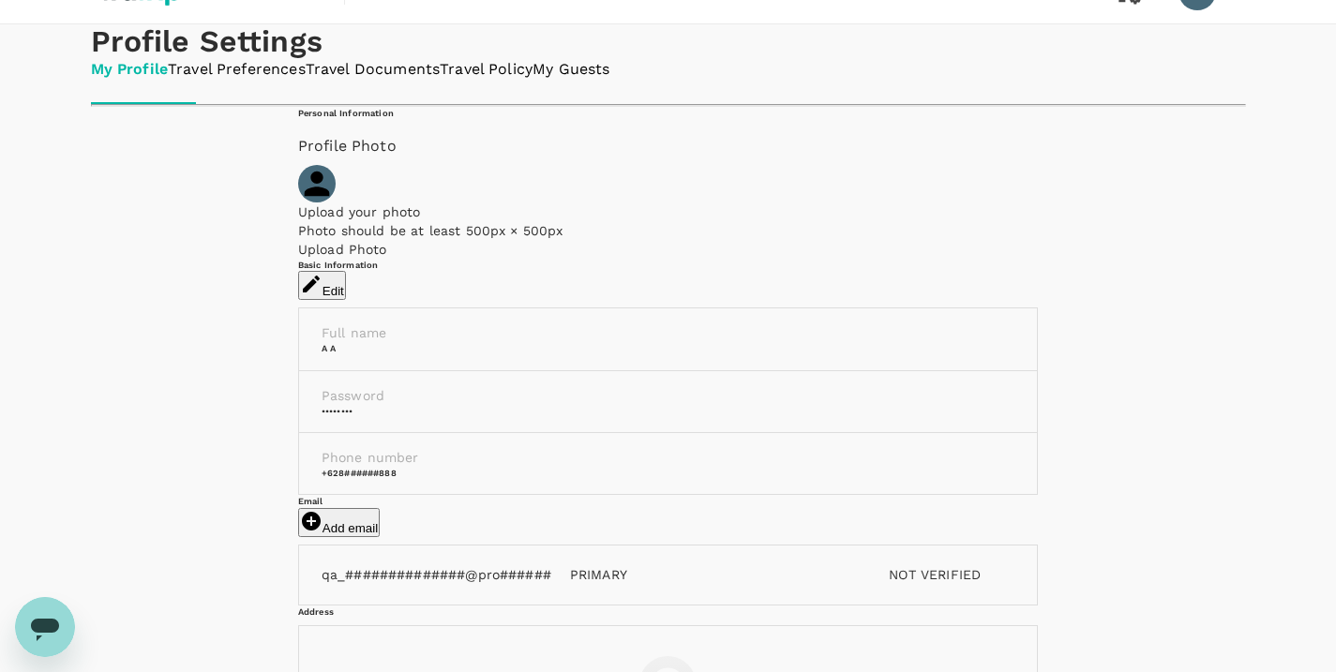
scroll to position [0, 0]
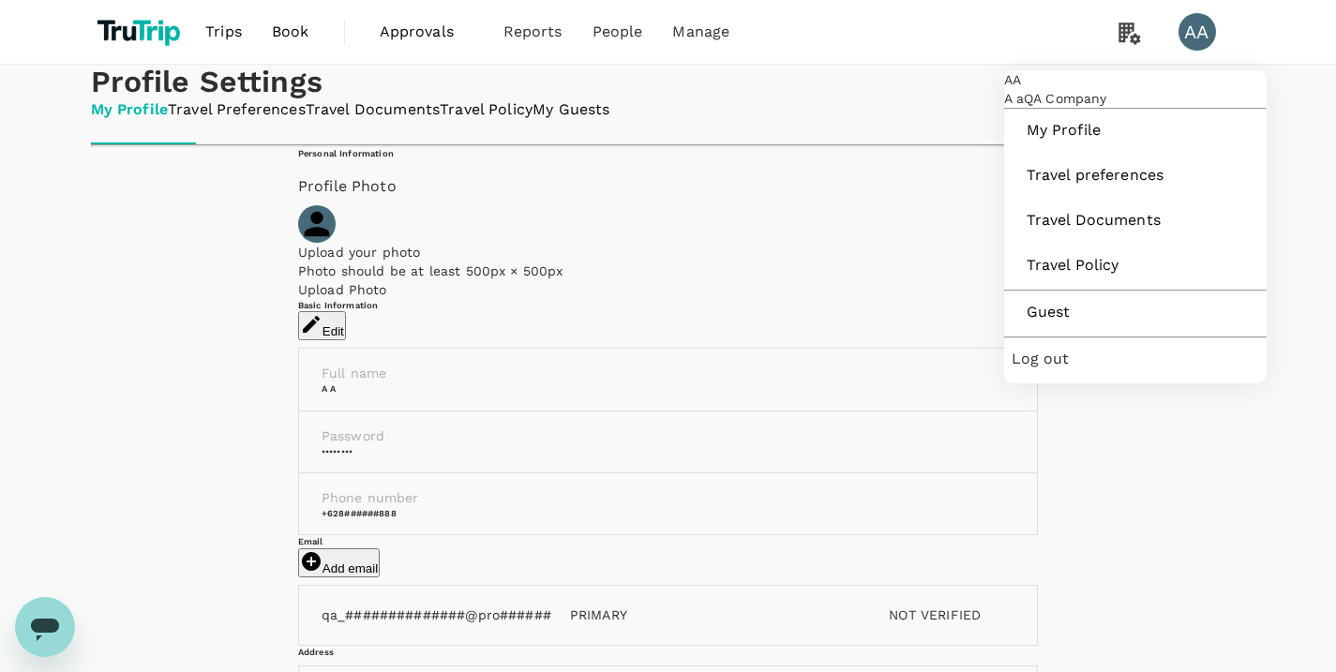
click at [1066, 370] on span "Log out" at bounding box center [1134, 359] width 247 height 22
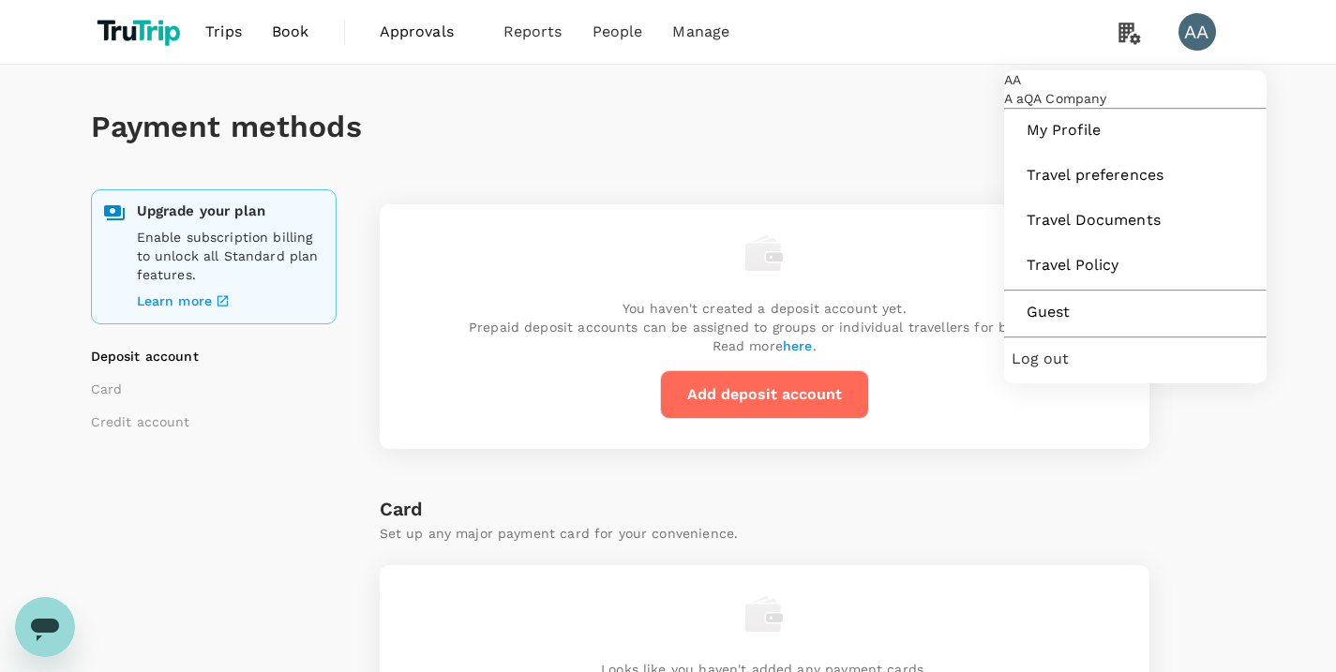
click at [1071, 370] on span "Log out" at bounding box center [1134, 359] width 247 height 22
